Goal: Information Seeking & Learning: Learn about a topic

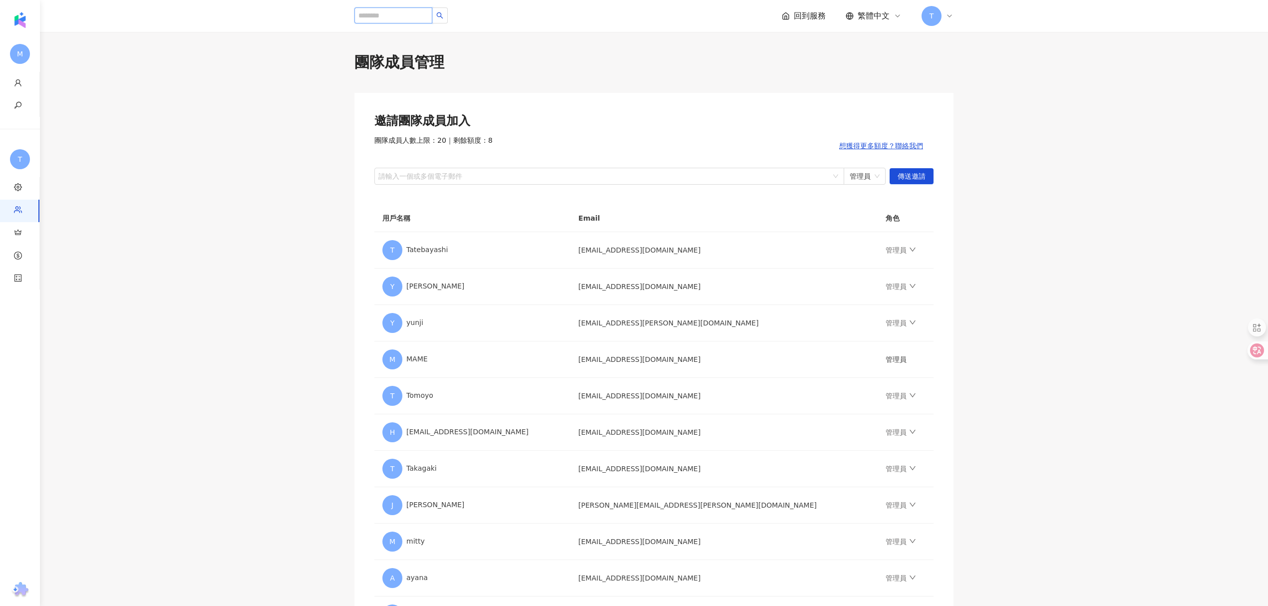
click at [410, 10] on input "search" at bounding box center [393, 15] width 78 height 16
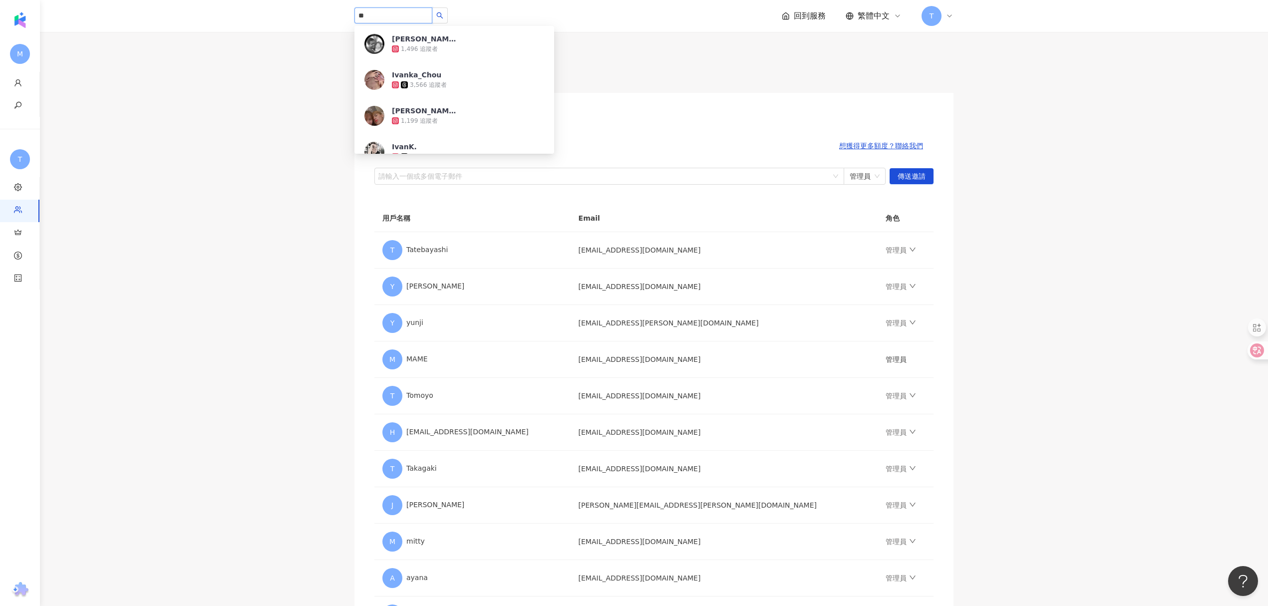
type input "*"
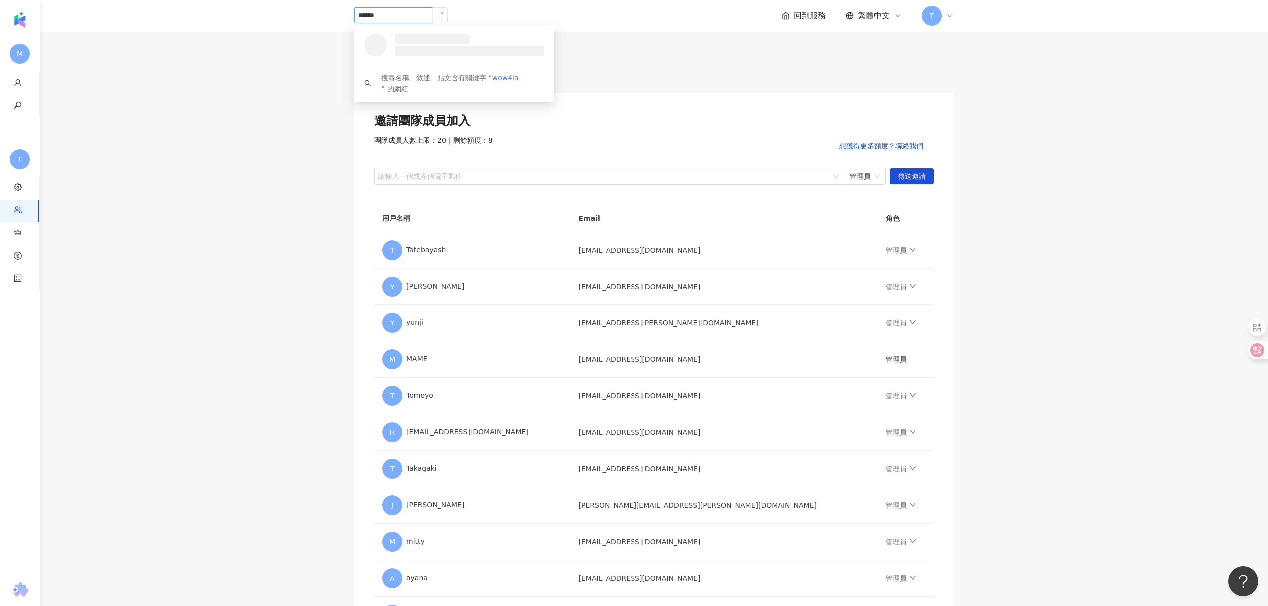
type input "*****"
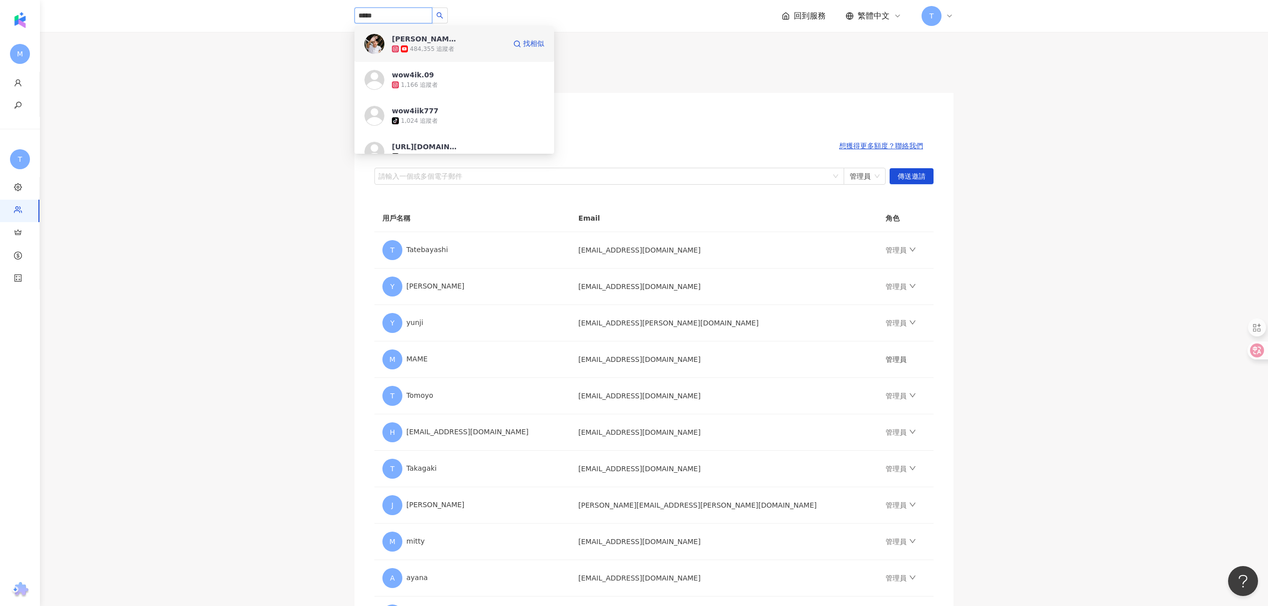
click at [454, 43] on span "[PERSON_NAME]" at bounding box center [424, 39] width 65 height 10
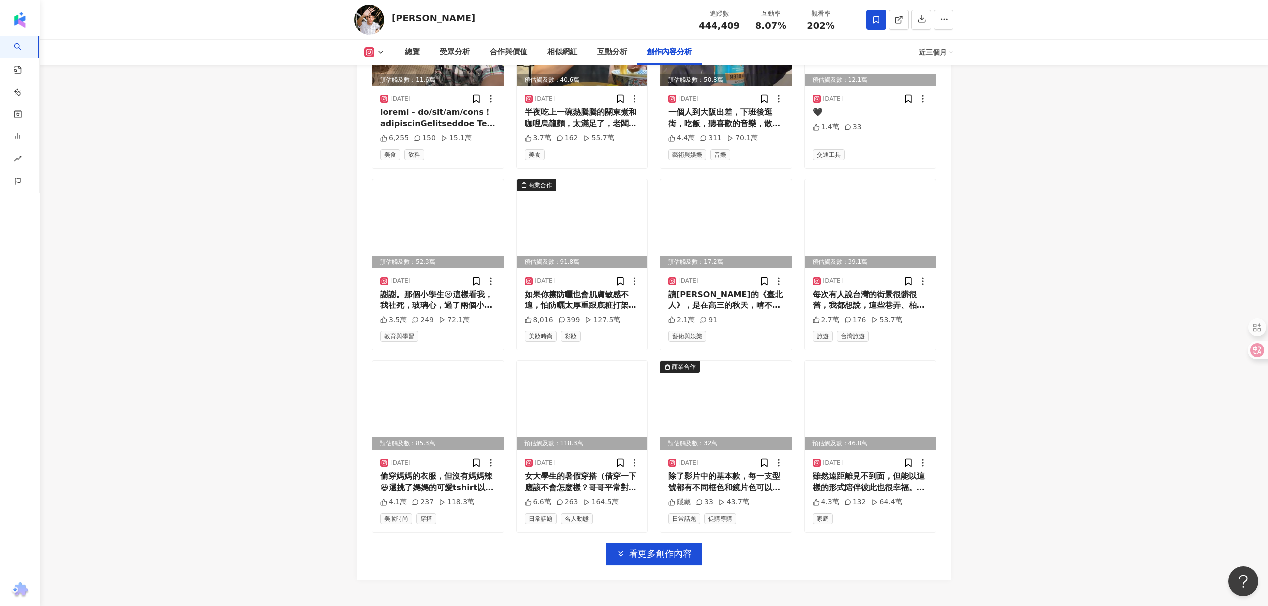
scroll to position [3261, 0]
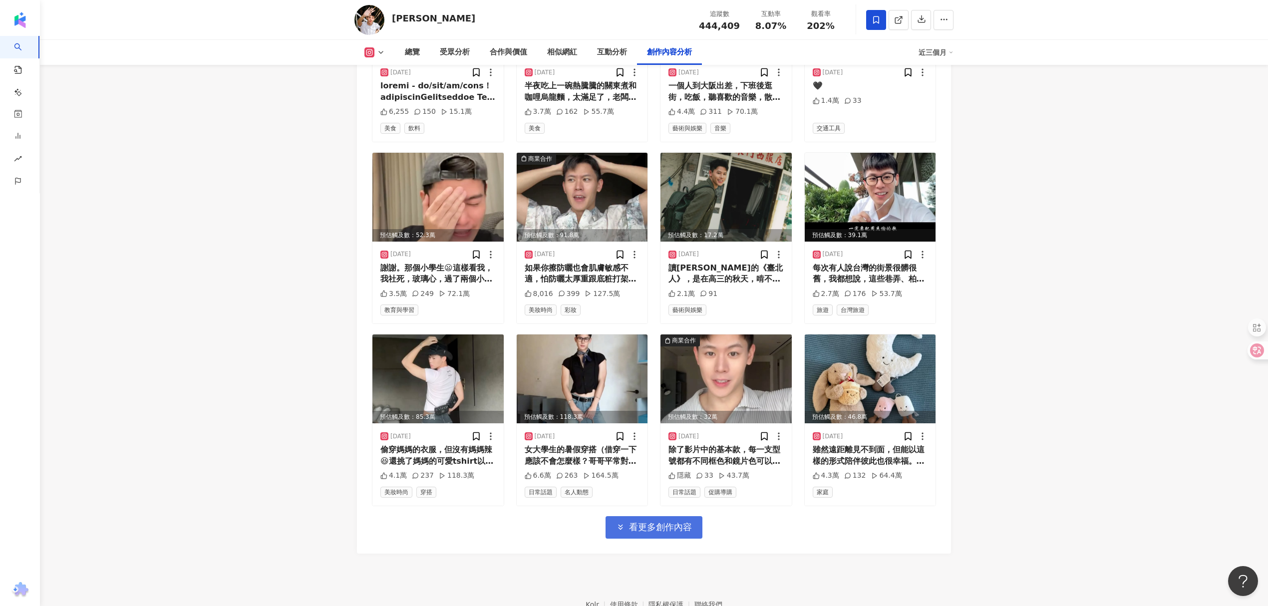
click at [683, 522] on span "看更多創作內容" at bounding box center [660, 527] width 63 height 11
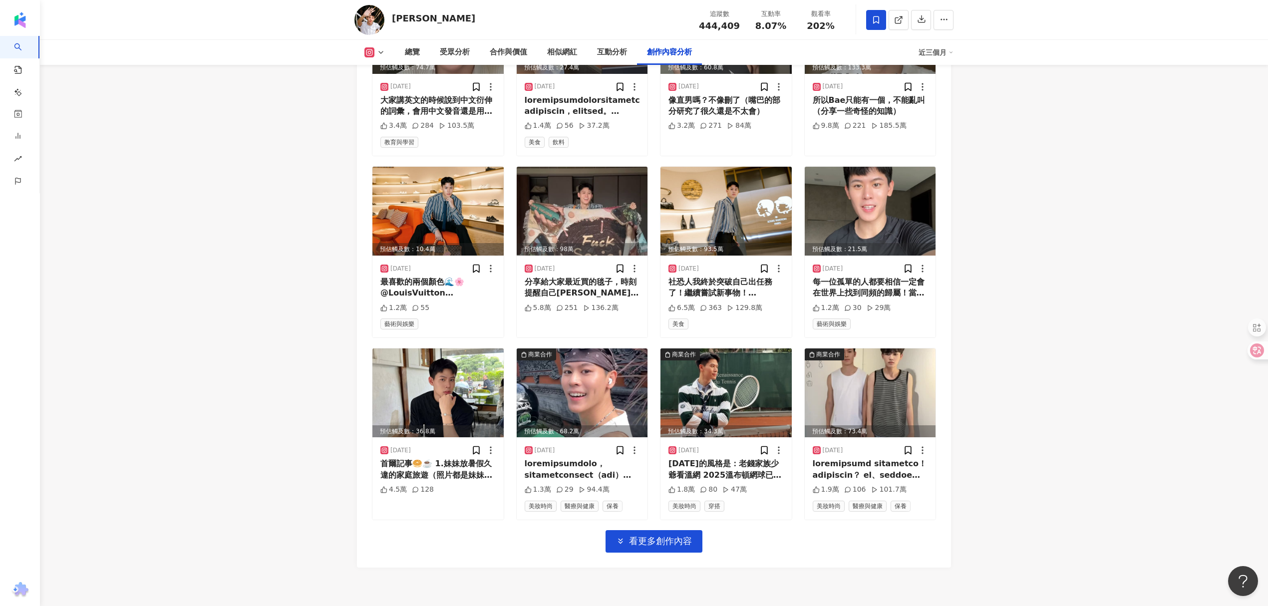
scroll to position [3794, 0]
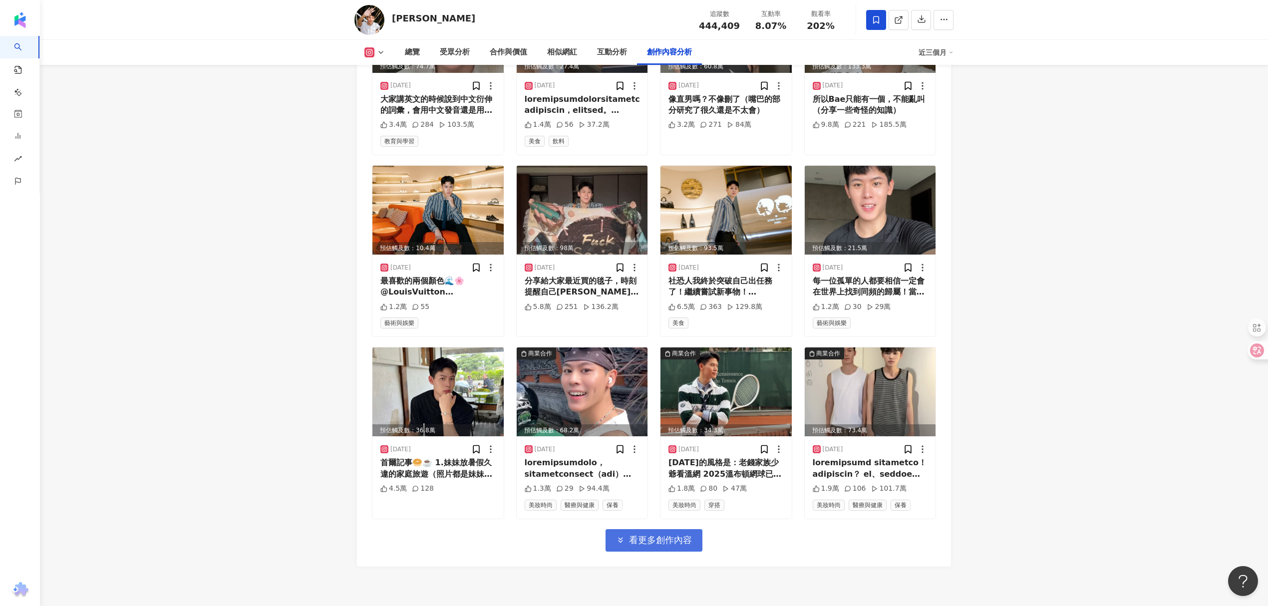
click at [651, 535] on span "看更多創作內容" at bounding box center [660, 540] width 63 height 11
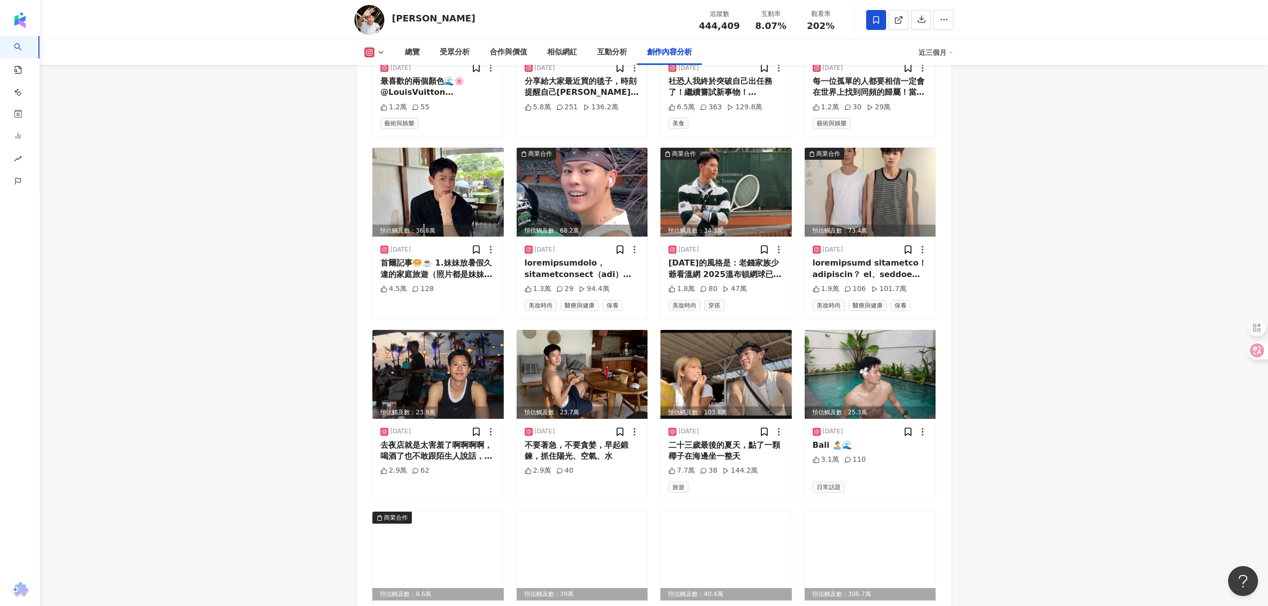
scroll to position [4060, 0]
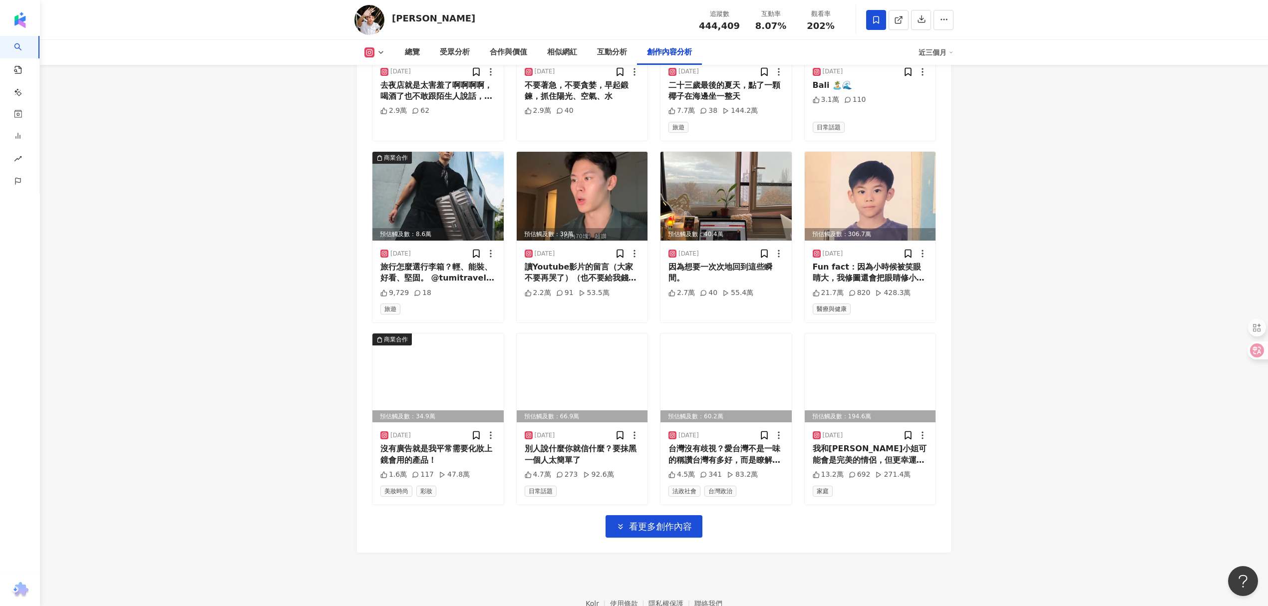
scroll to position [4389, 0]
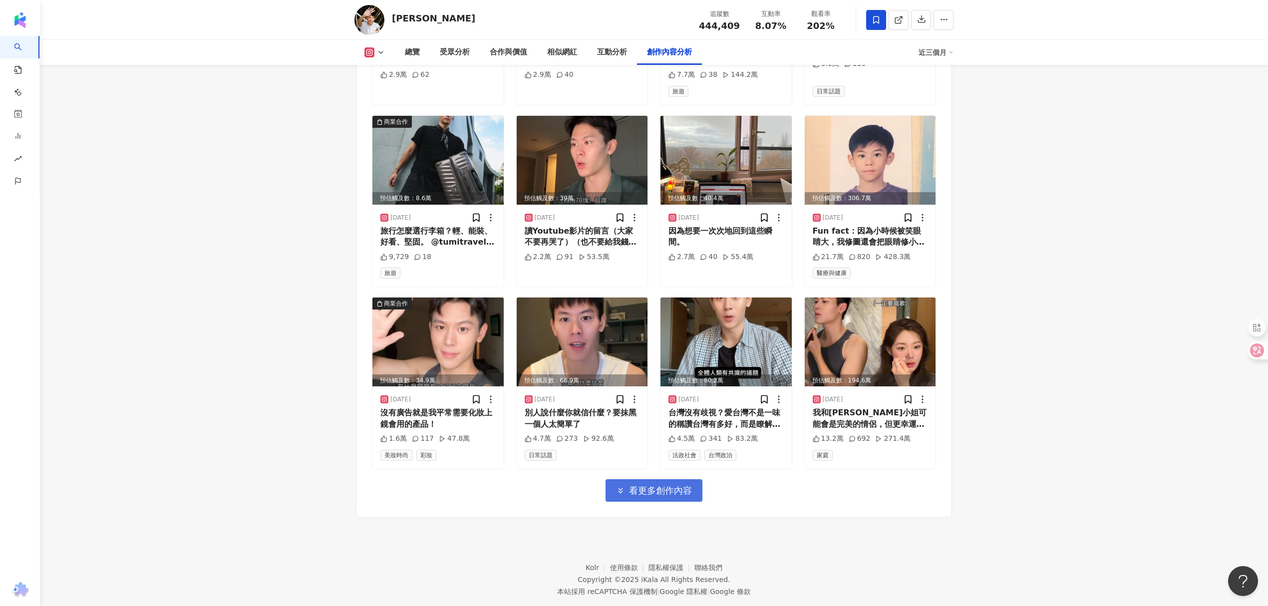
click at [662, 485] on span "看更多創作內容" at bounding box center [660, 490] width 63 height 11
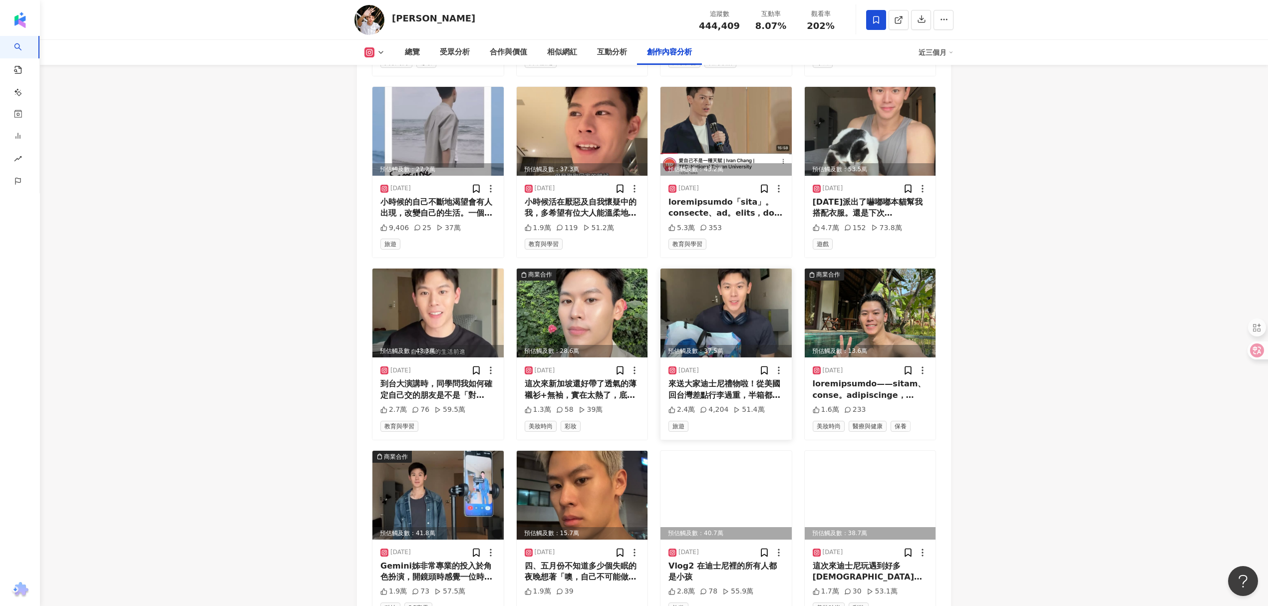
scroll to position [4855, 0]
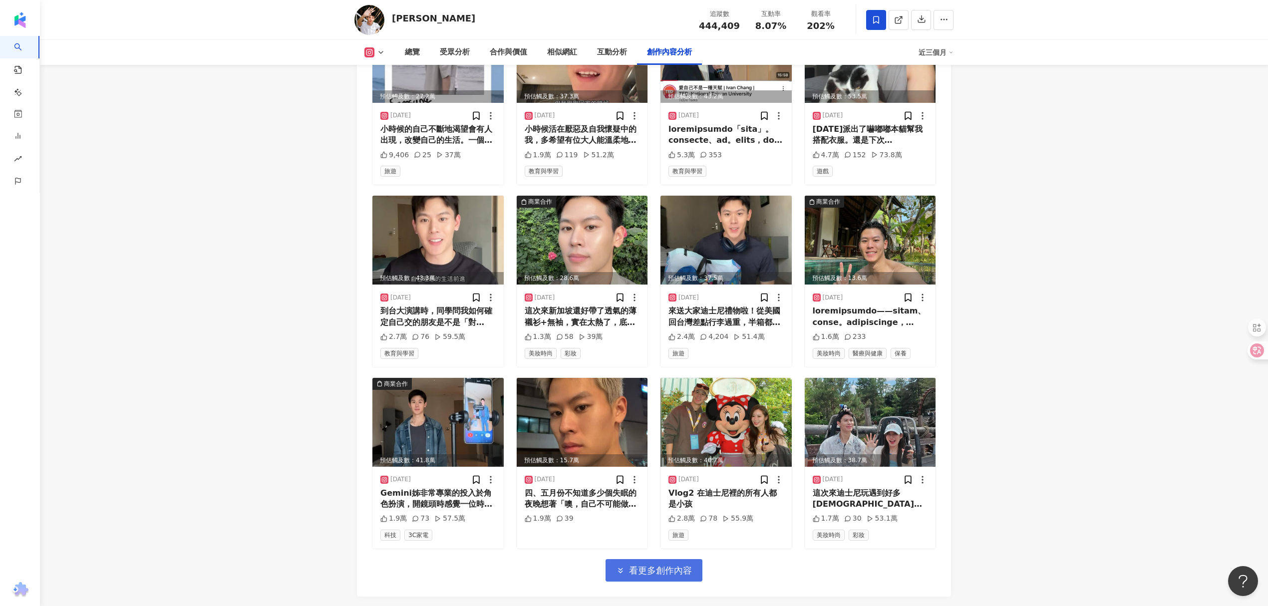
click at [663, 565] on span "看更多創作內容" at bounding box center [660, 570] width 63 height 11
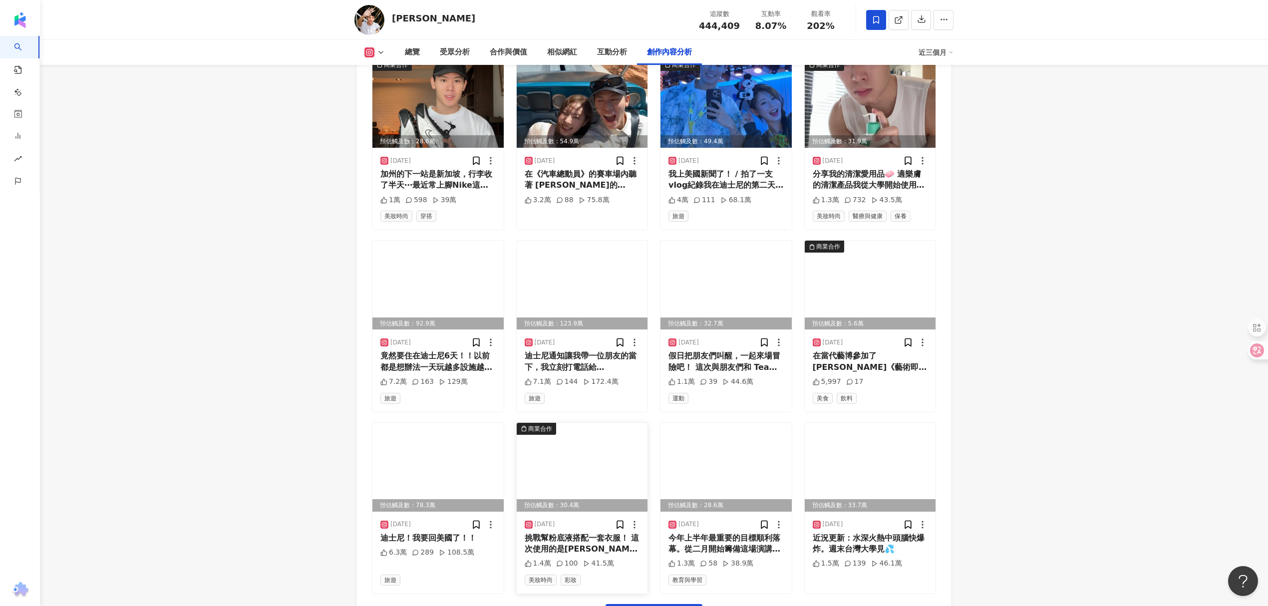
scroll to position [5388, 0]
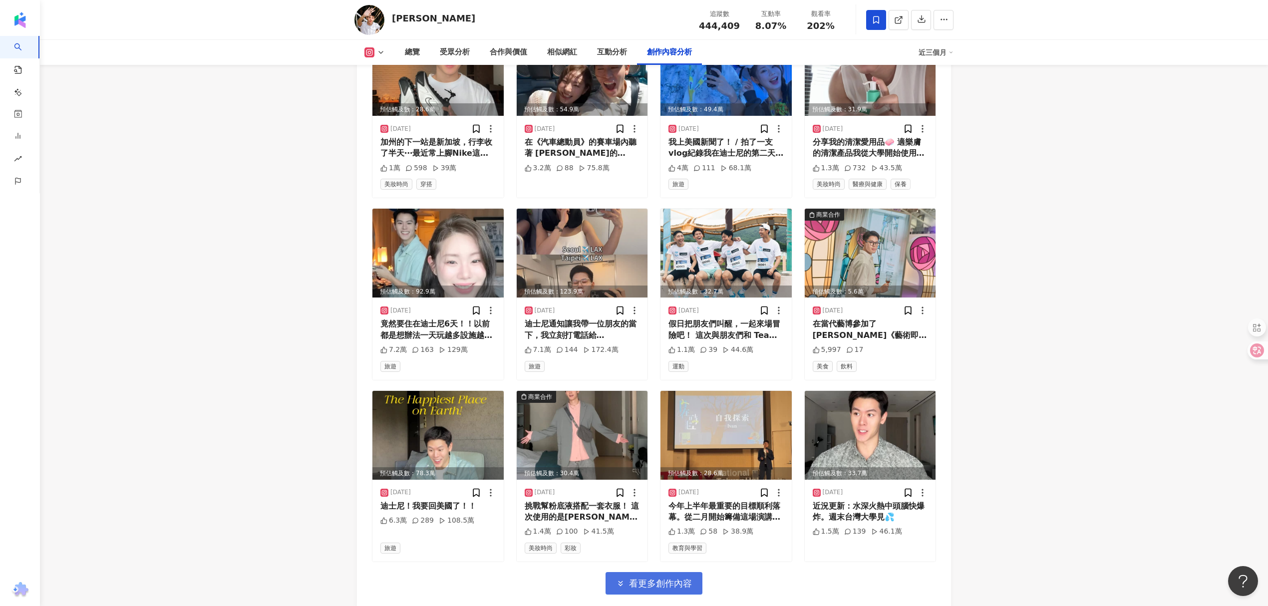
click at [664, 578] on span "看更多創作內容" at bounding box center [660, 583] width 63 height 11
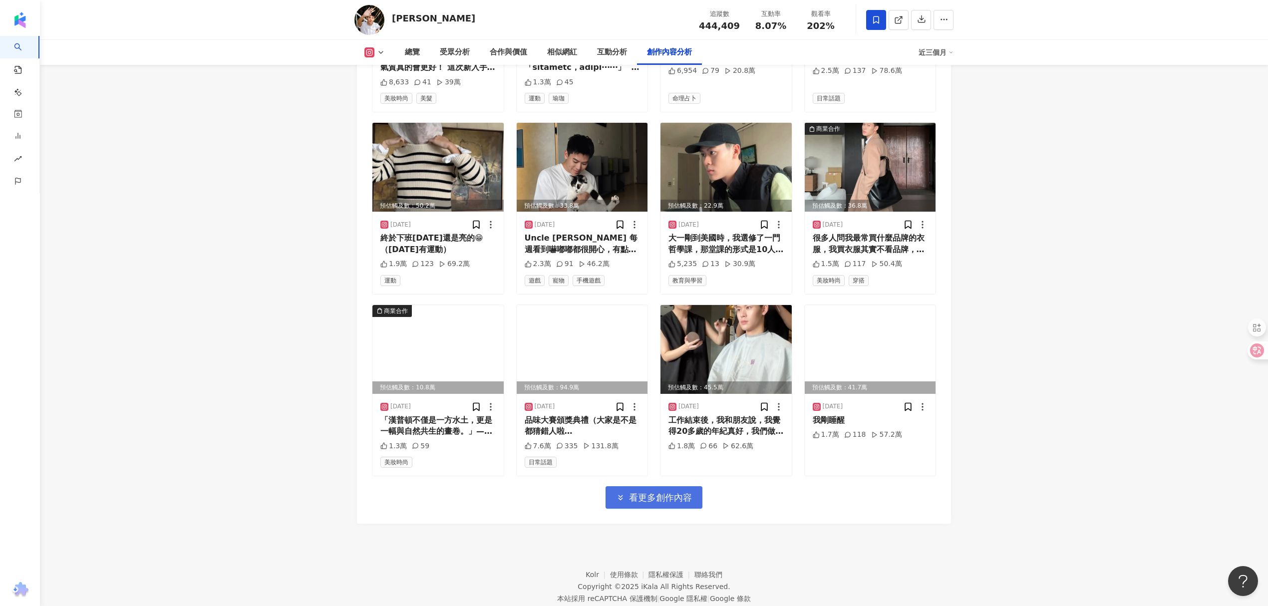
scroll to position [6032, 0]
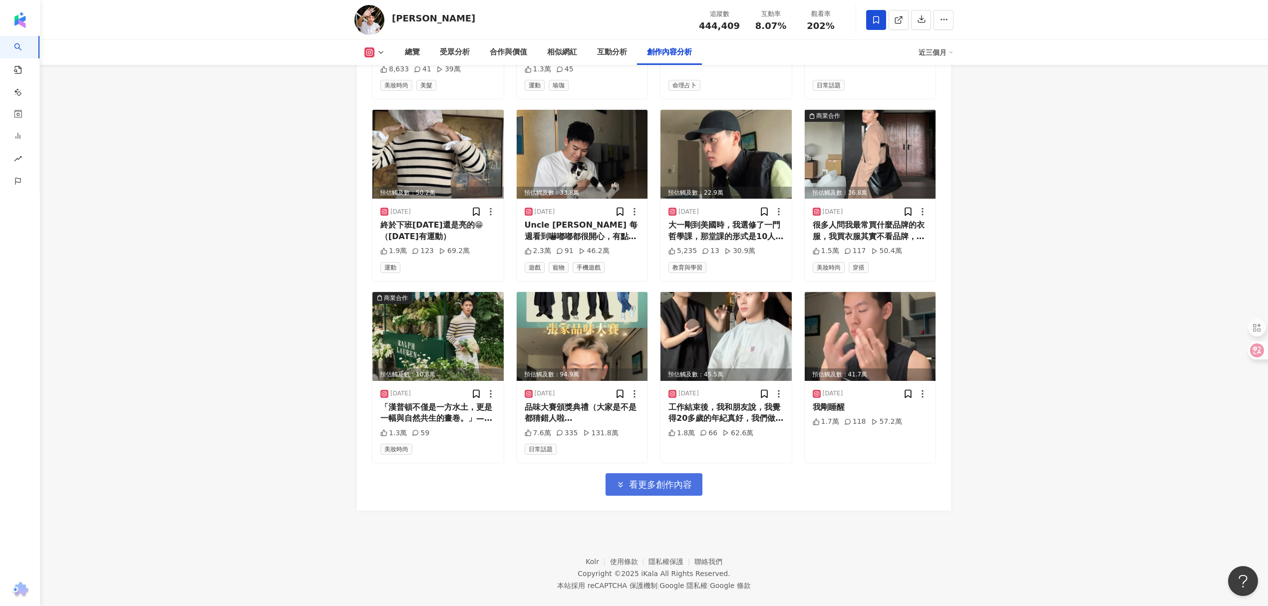
click at [675, 479] on span "看更多創作內容" at bounding box center [660, 484] width 63 height 11
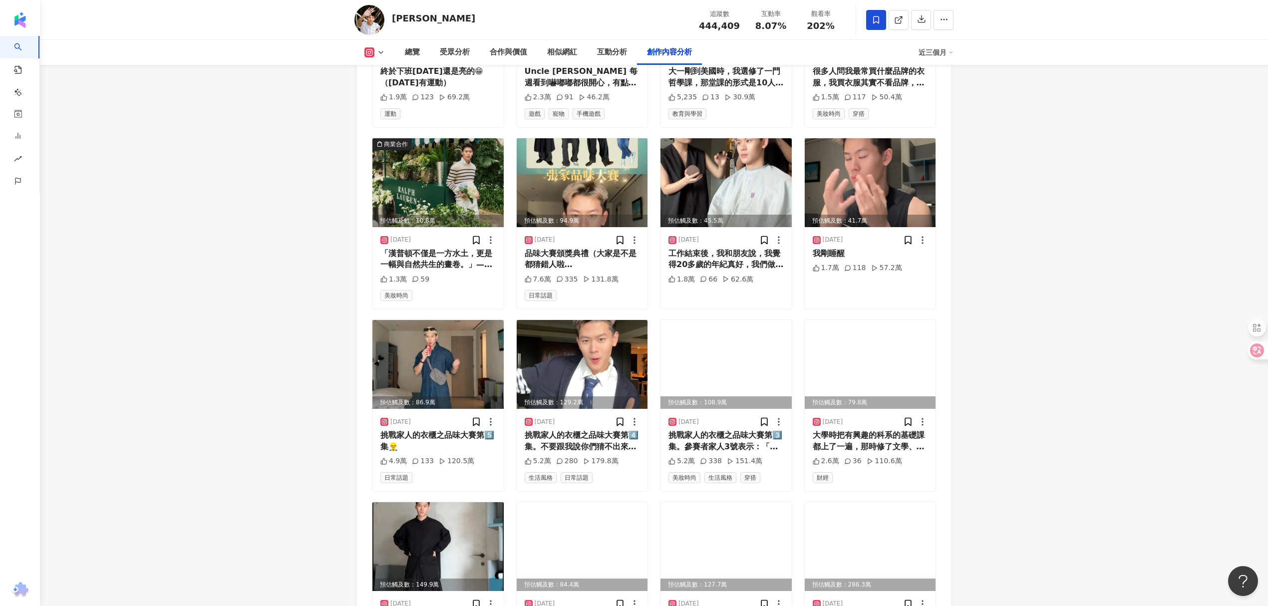
scroll to position [6232, 0]
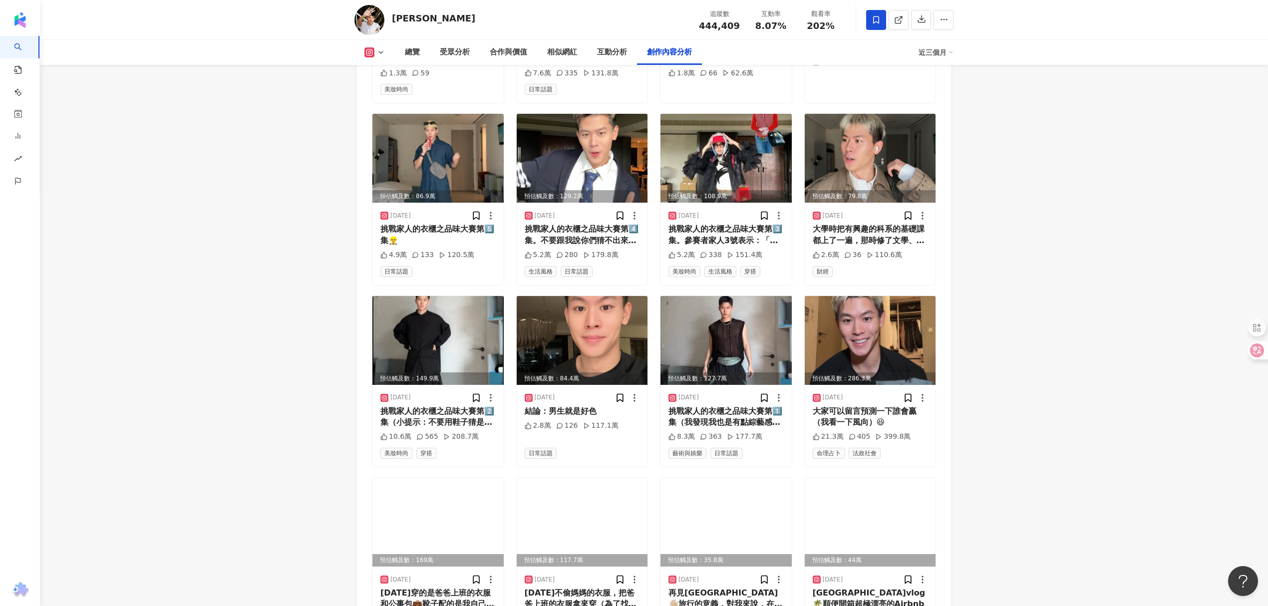
scroll to position [6565, 0]
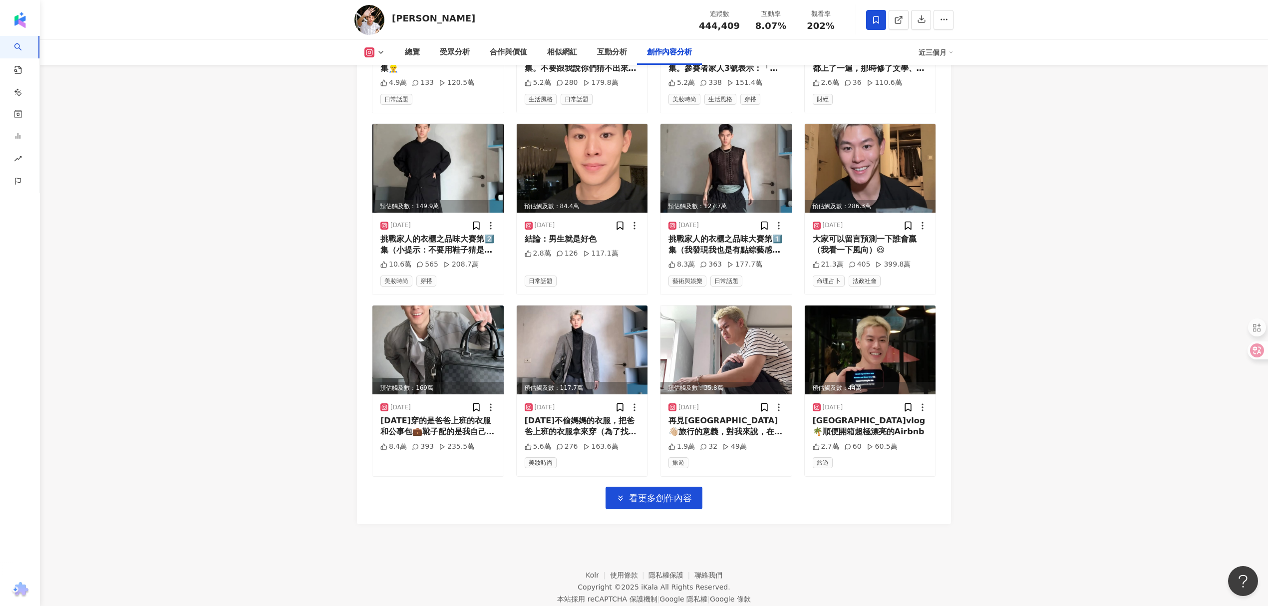
drag, startPoint x: 214, startPoint y: 457, endPoint x: 251, endPoint y: 426, distance: 48.1
